Goal: Information Seeking & Learning: Find specific fact

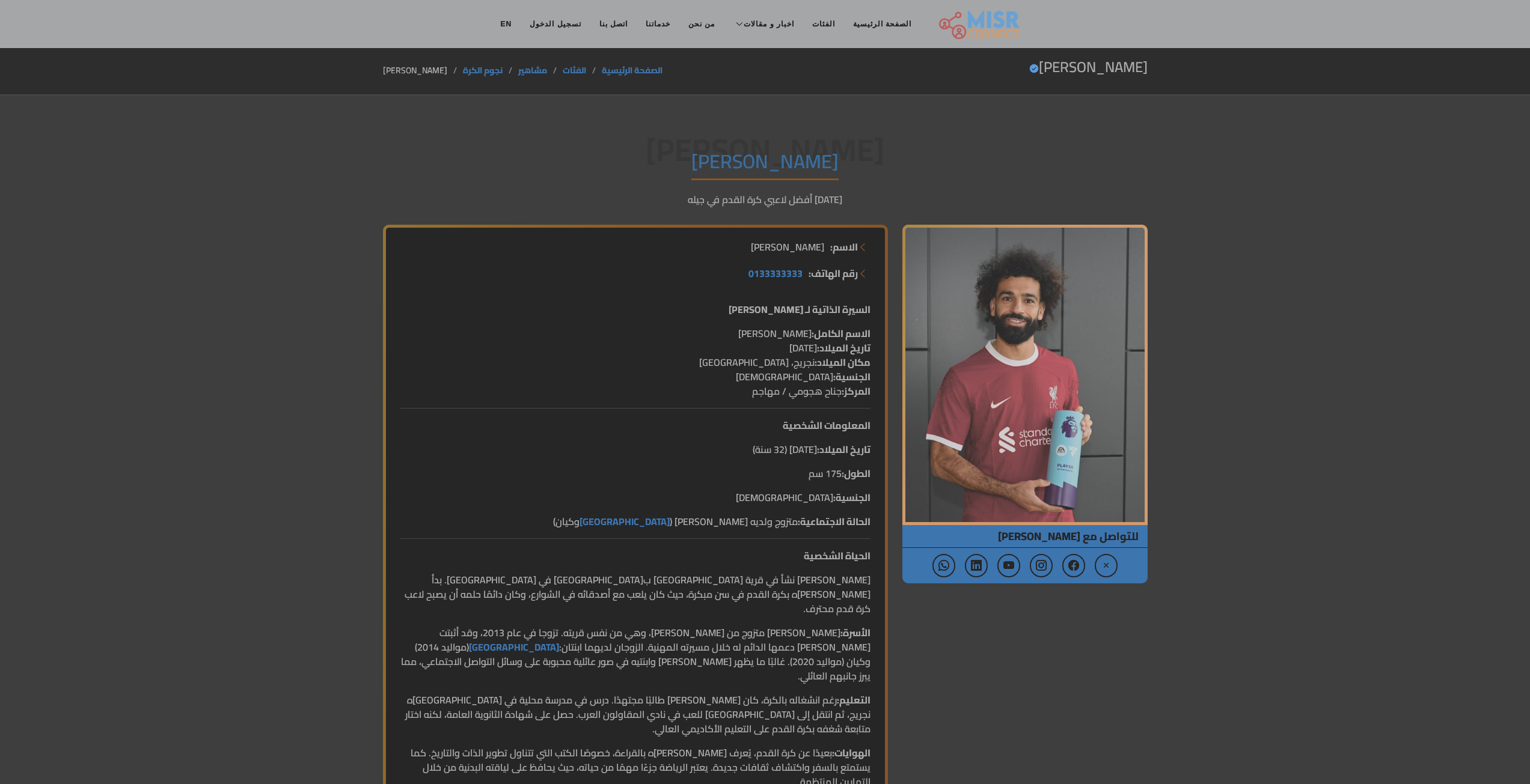
drag, startPoint x: 871, startPoint y: 331, endPoint x: 713, endPoint y: 332, distance: 158.0
copy p "الاسم الكامل: محمد صلاح حامد غالي"
drag, startPoint x: 869, startPoint y: 351, endPoint x: 739, endPoint y: 352, distance: 130.0
click at [739, 352] on p "الاسم الكامل: محمد صلاح حامد غالي تاريخ الميلاد: 15 يونيو 1992 مكان الميلاد: نج…" at bounding box center [635, 363] width 470 height 73
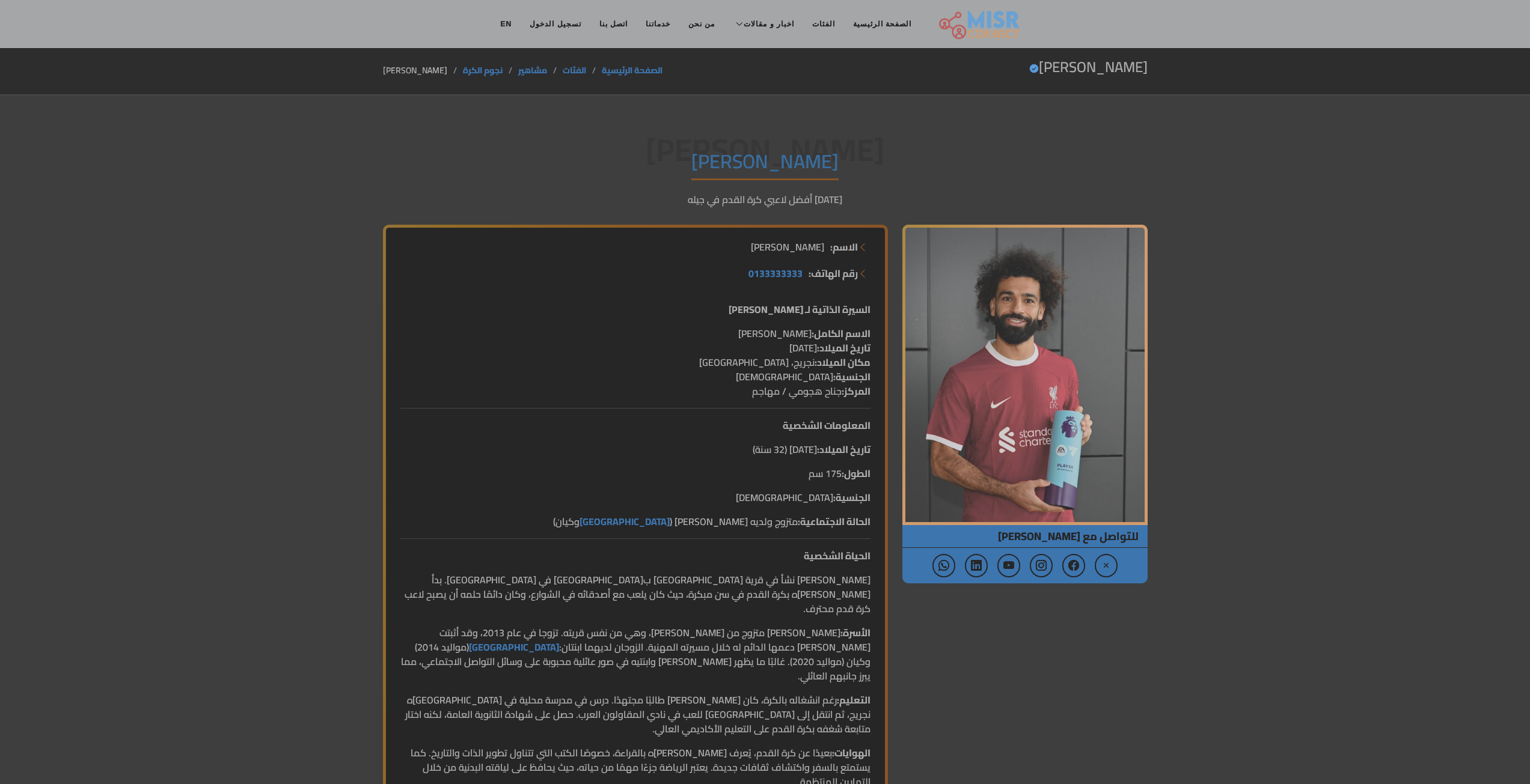
copy p "تاريخ الميلاد: 15 يونيو 1992"
drag, startPoint x: 873, startPoint y: 390, endPoint x: 749, endPoint y: 399, distance: 124.3
copy p "المركز: جناح هجومي / مهاجم"
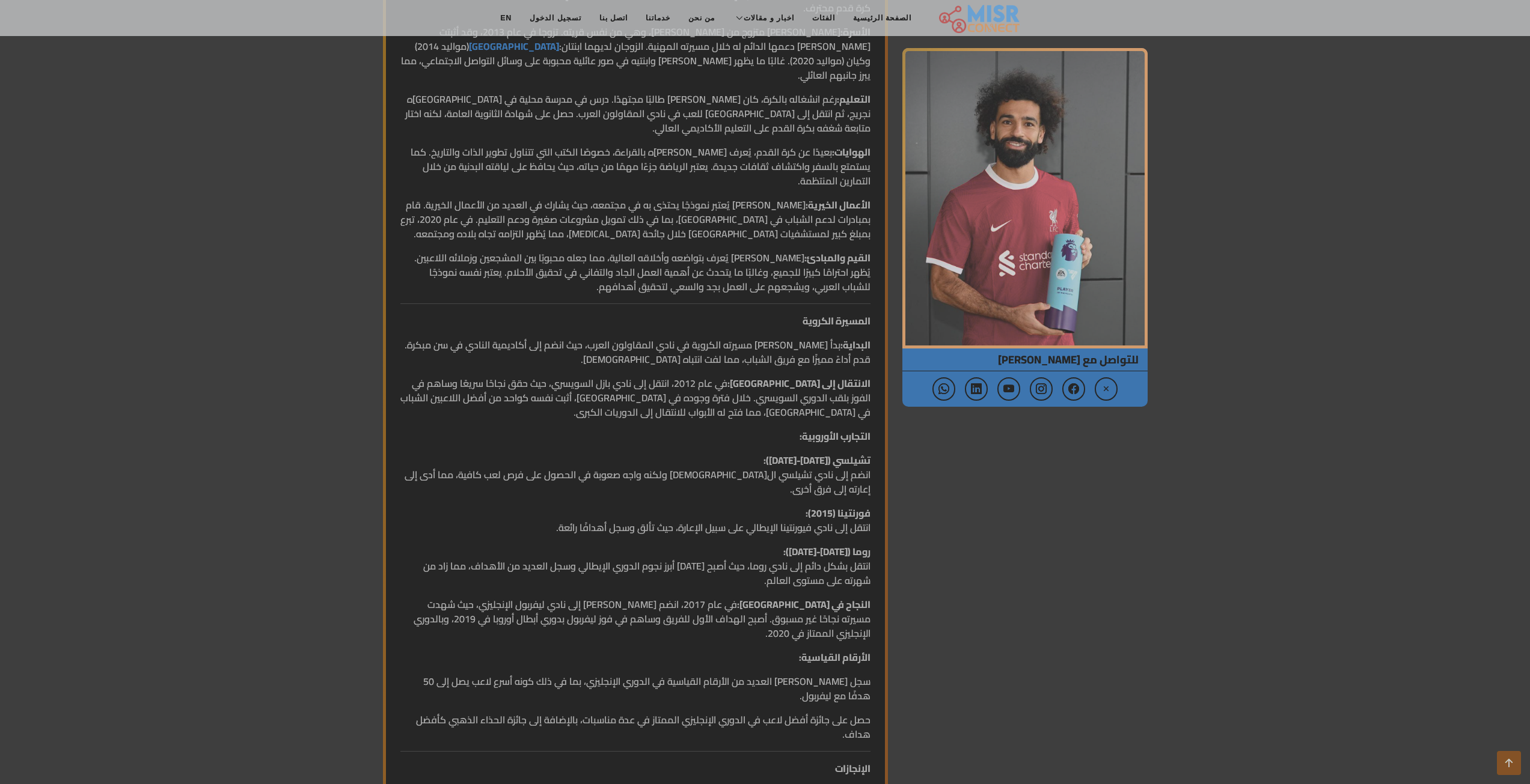
scroll to position [180, 0]
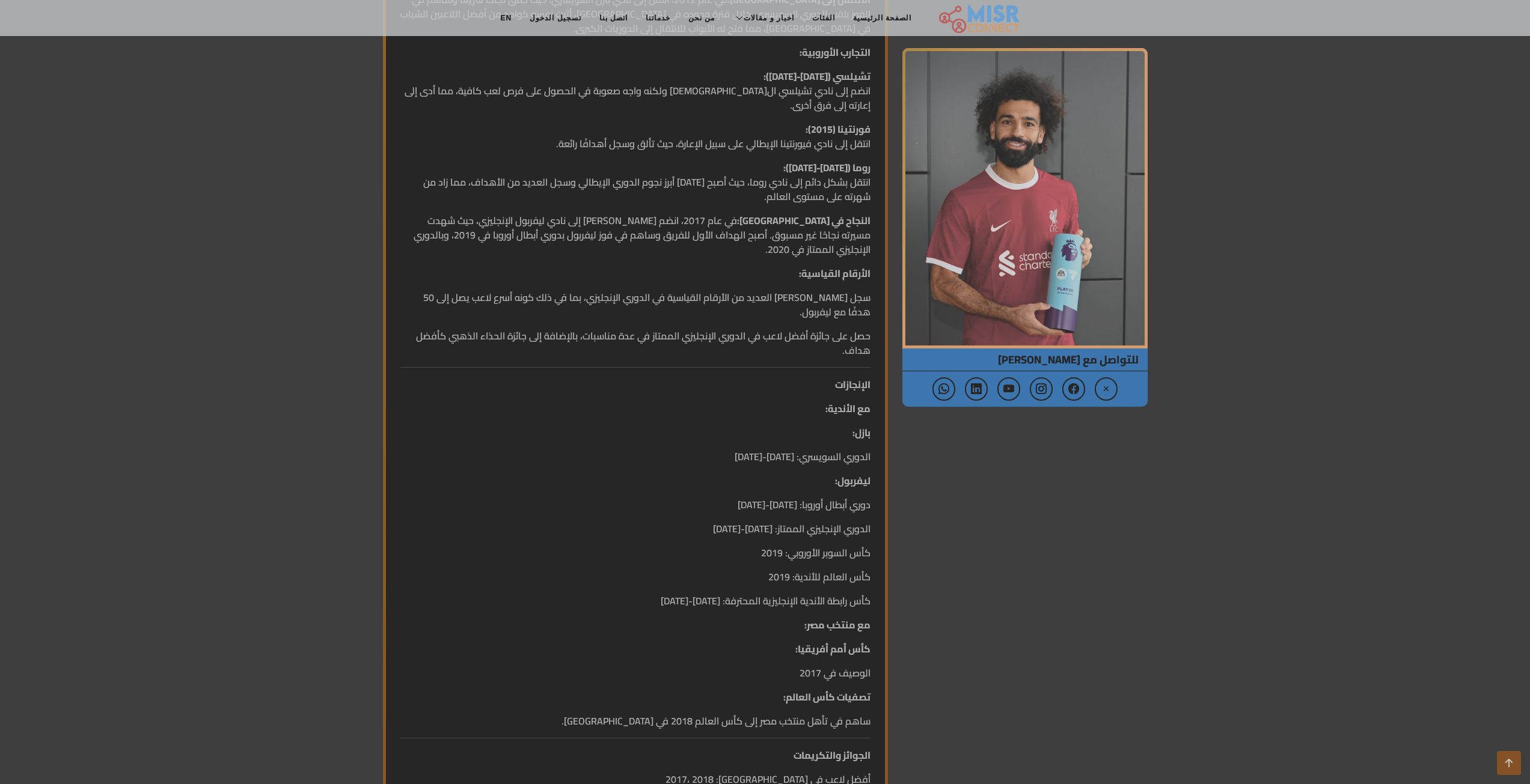
scroll to position [901, 0]
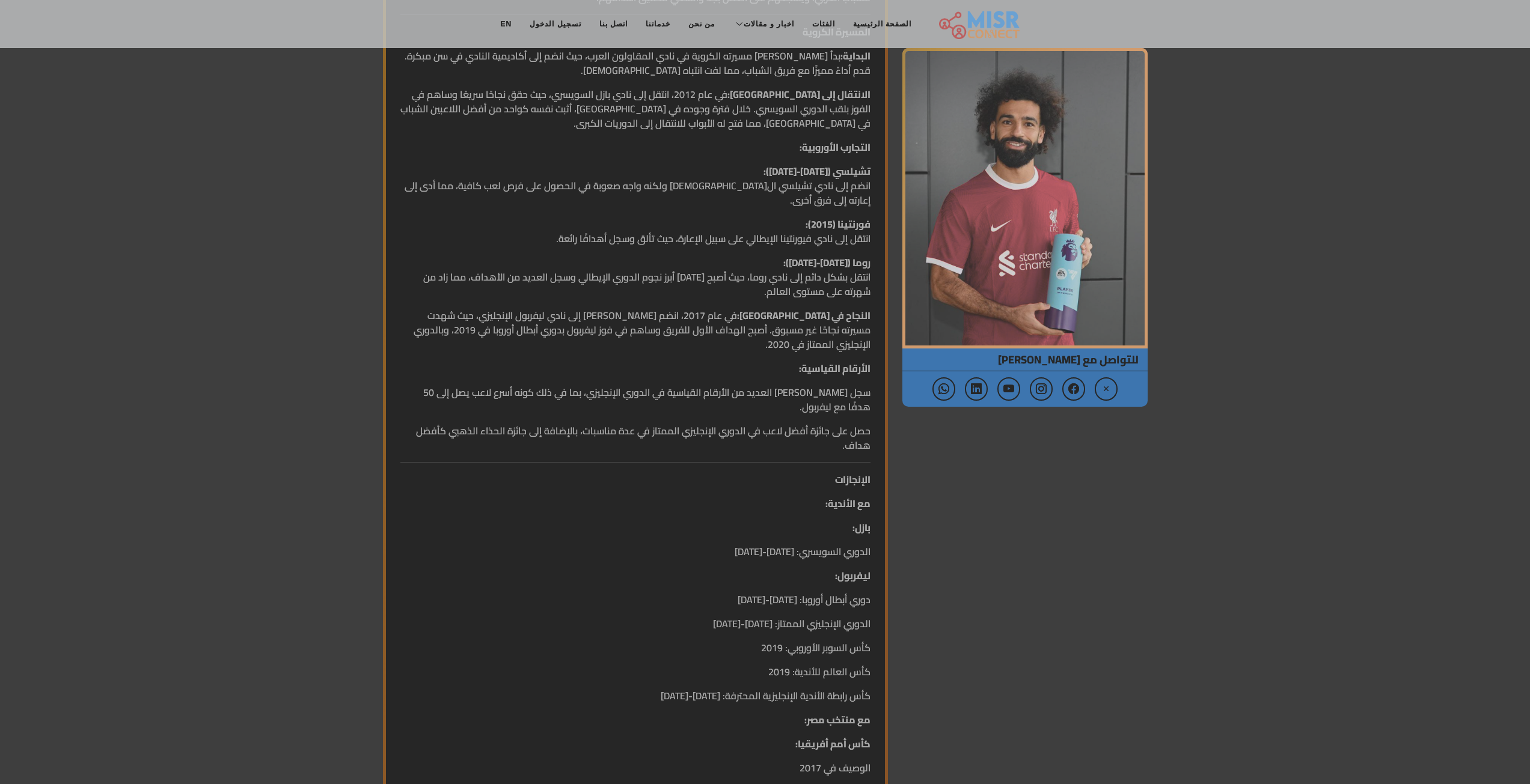
scroll to position [901, 0]
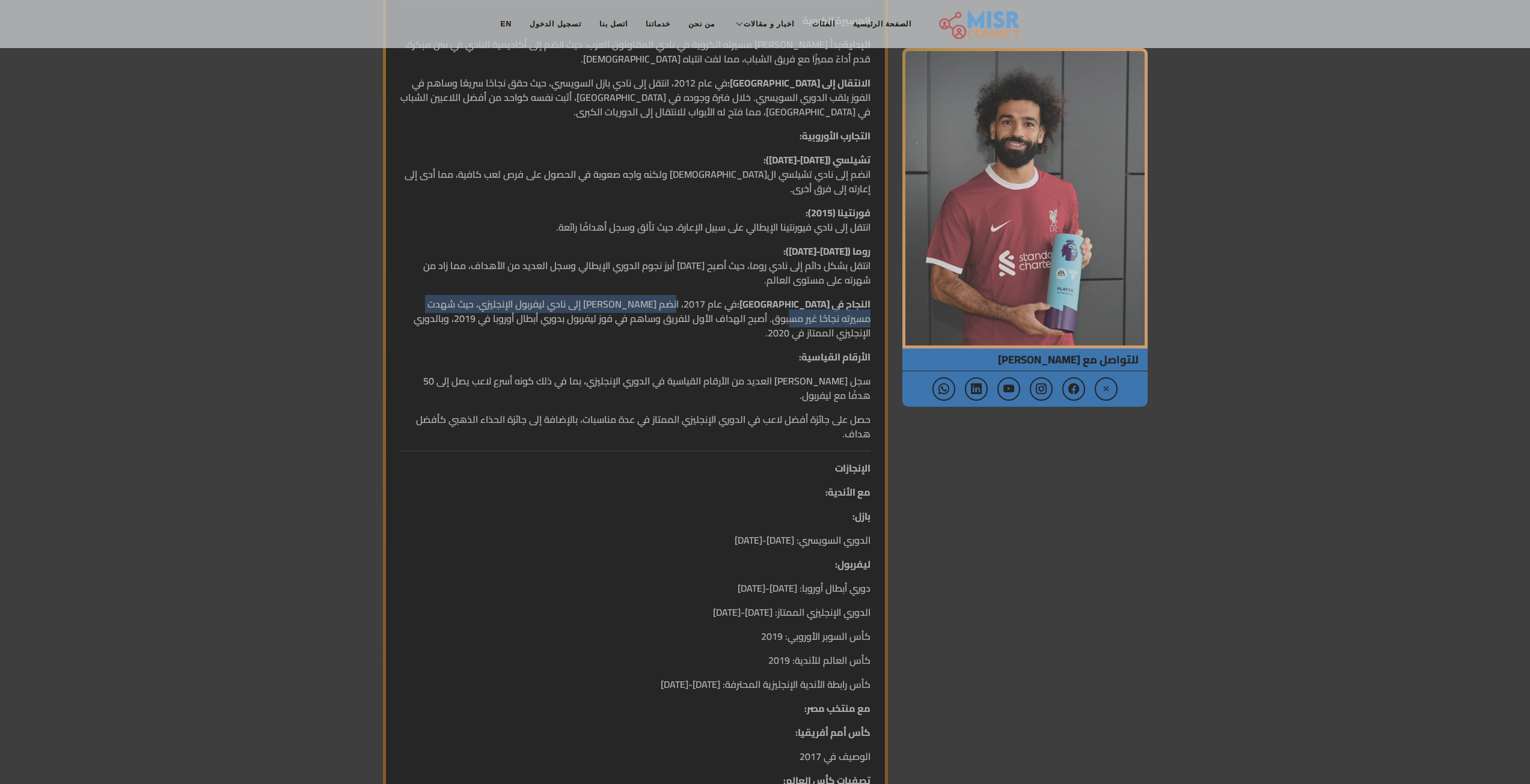
drag, startPoint x: 735, startPoint y: 274, endPoint x: 412, endPoint y: 276, distance: 323.0
click at [412, 297] on p "النجاح في [GEOGRAPHIC_DATA]: في عام 2017، انضم [PERSON_NAME] إلى نادي ليفربول ا…" at bounding box center [635, 319] width 470 height 43
copy p "انضم [PERSON_NAME] إلى نادي ليفربول الإنجليزي، حيث شهدت مسيرته نجاحًا غير مسبوق"
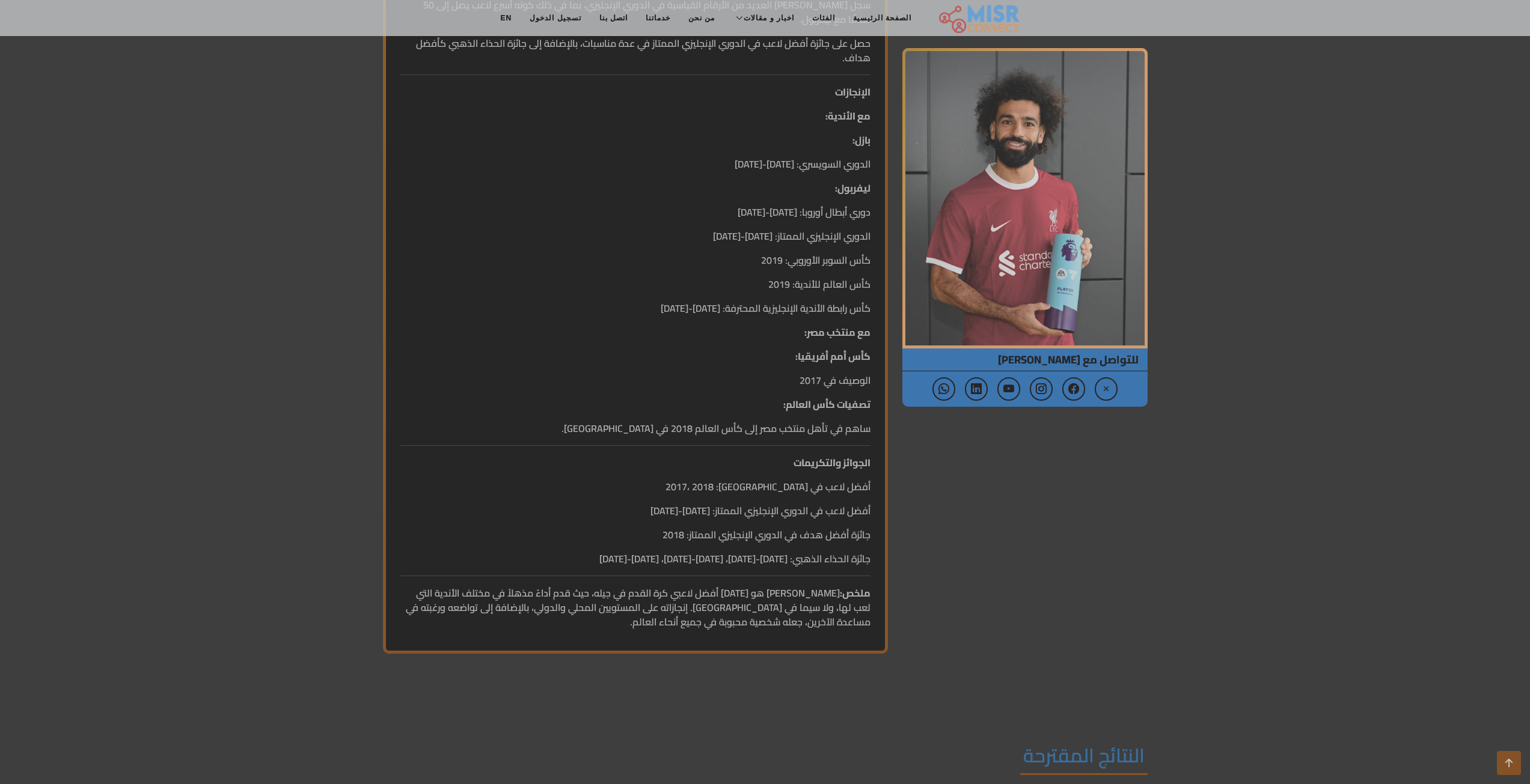
scroll to position [1262, 0]
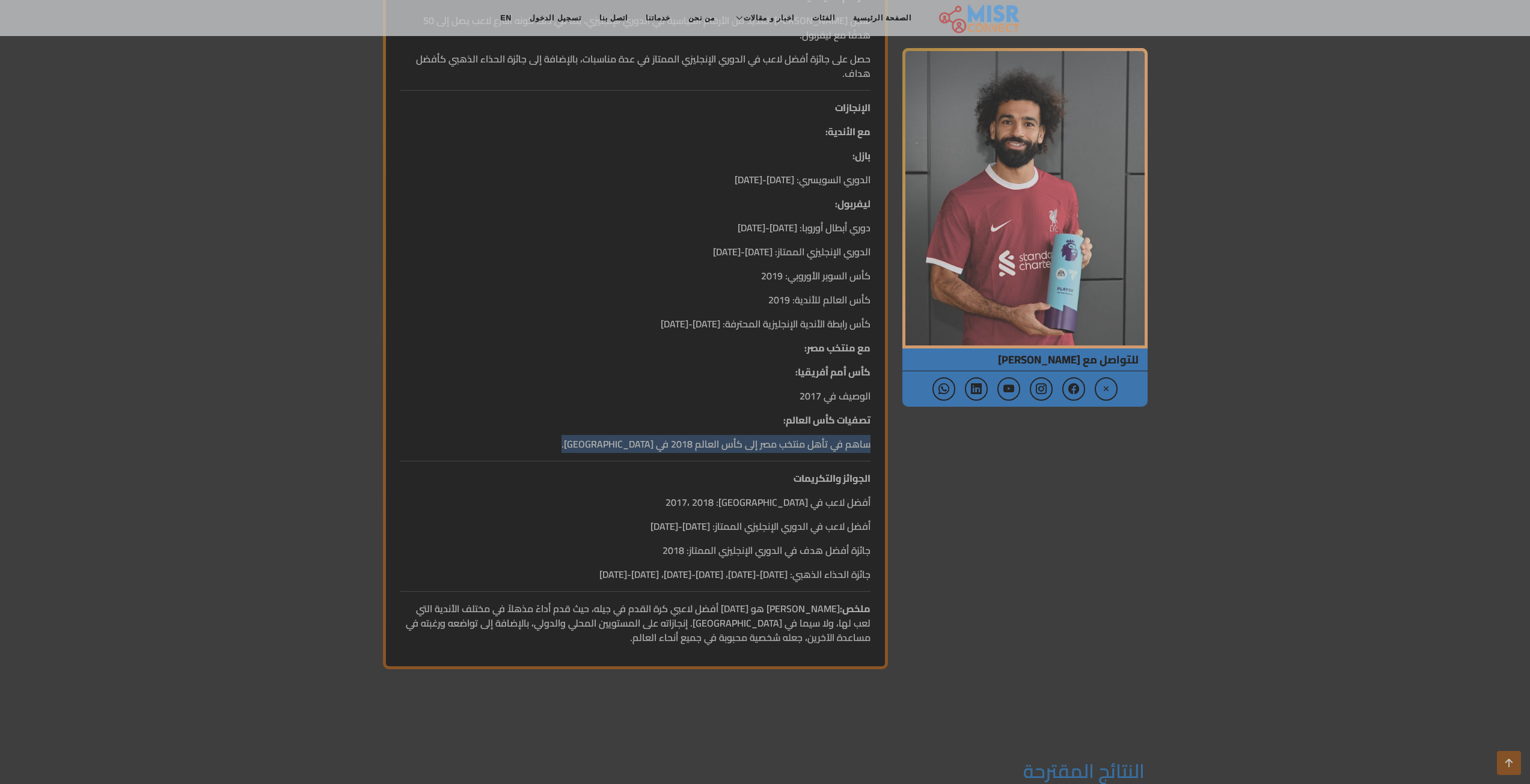
drag, startPoint x: 871, startPoint y: 387, endPoint x: 655, endPoint y: 396, distance: 216.2
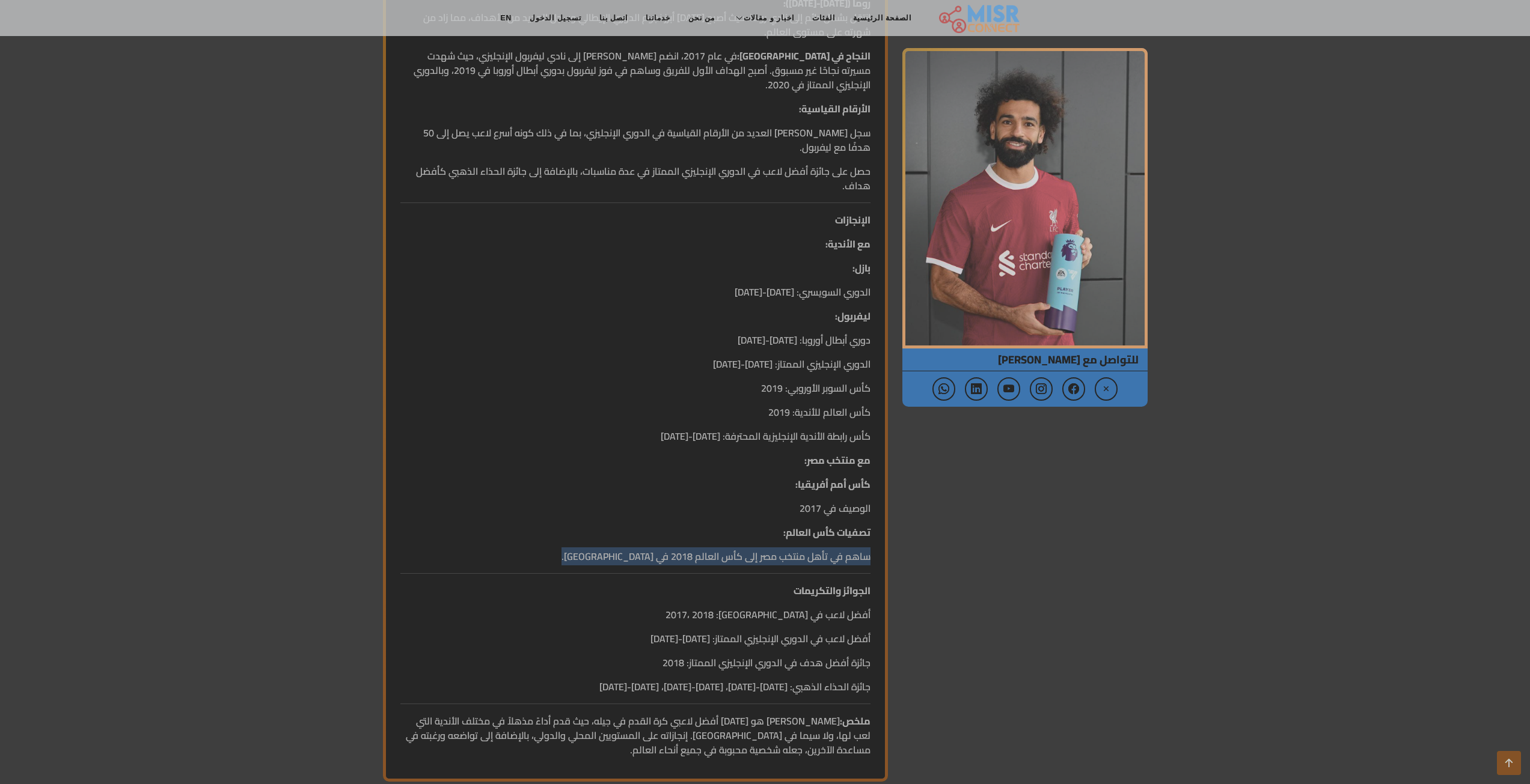
scroll to position [1142, 0]
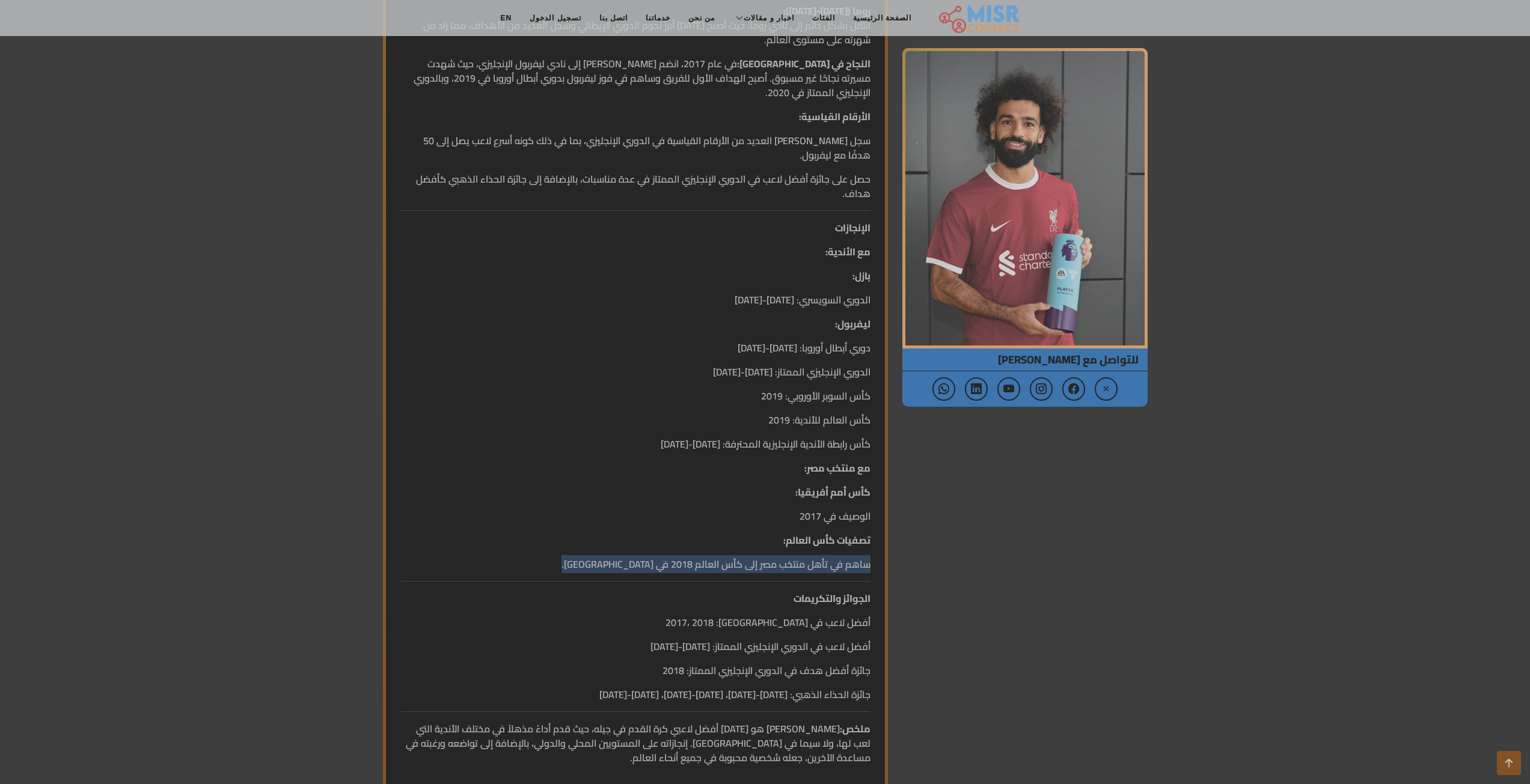
copy p "ساهم في تأهل منتخب مصر إلى كأس العالم 2018 في [GEOGRAPHIC_DATA]."
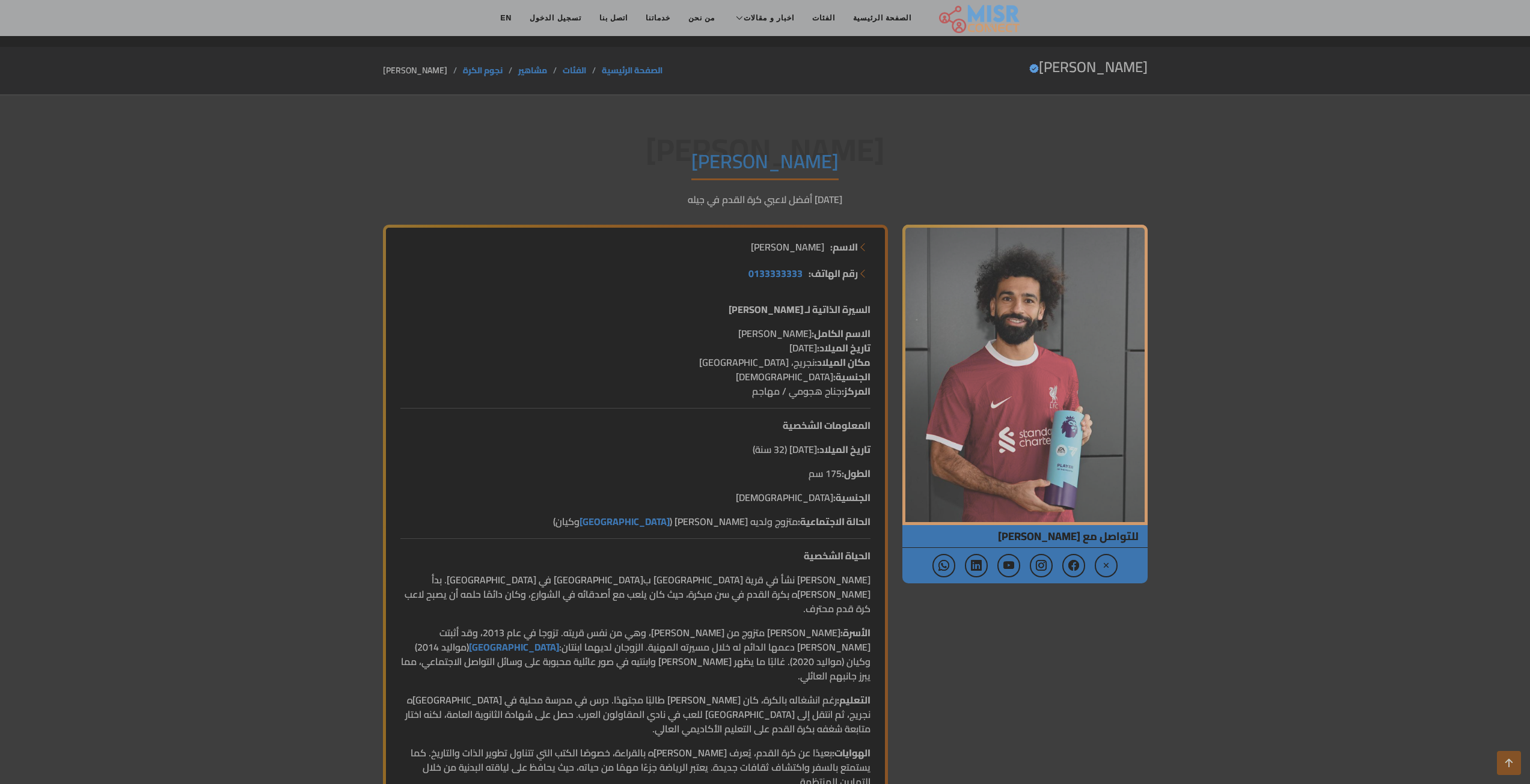
scroll to position [1142, 0]
